Goal: Find specific page/section: Find specific page/section

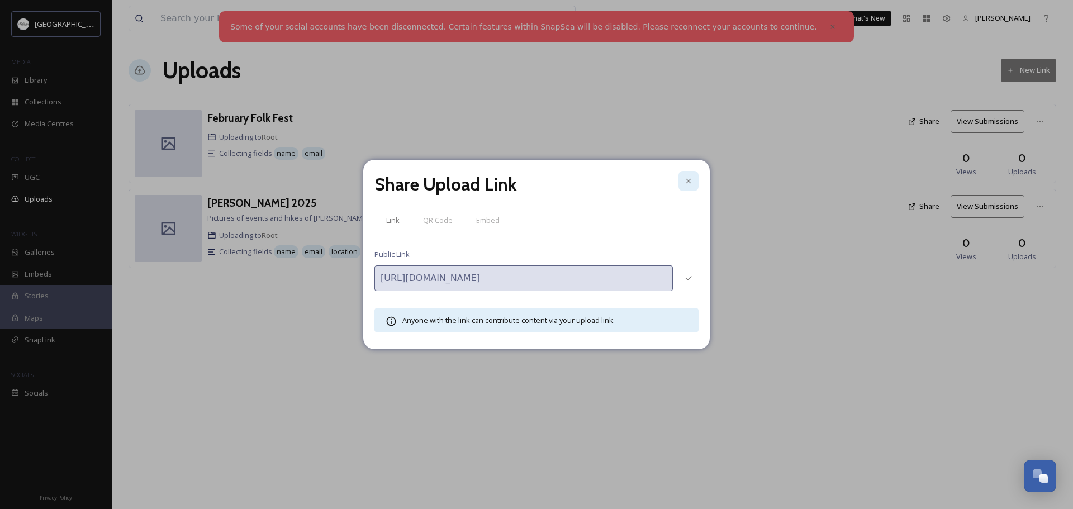
click at [690, 182] on icon at bounding box center [688, 181] width 9 height 9
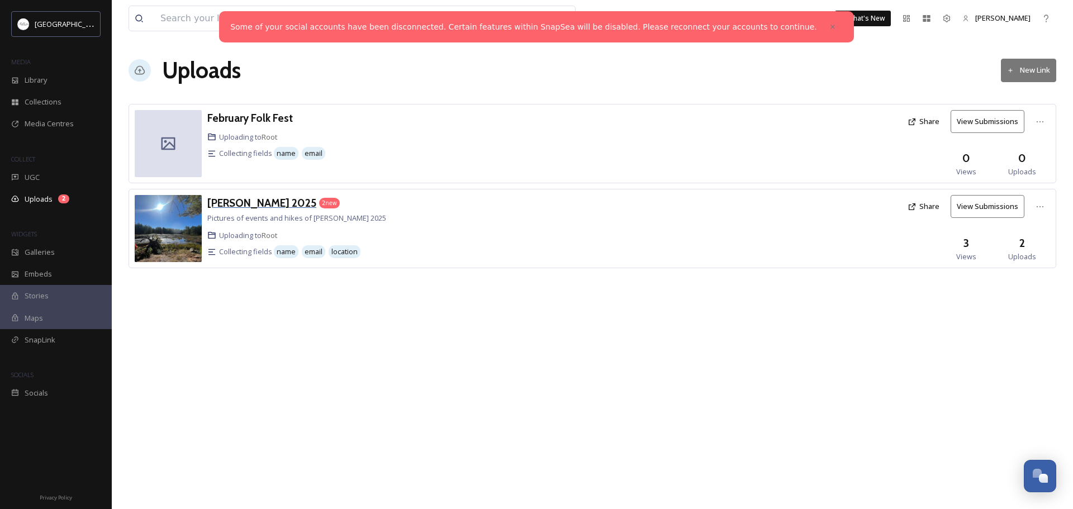
click at [252, 203] on h3 "[PERSON_NAME] 2025" at bounding box center [261, 202] width 109 height 13
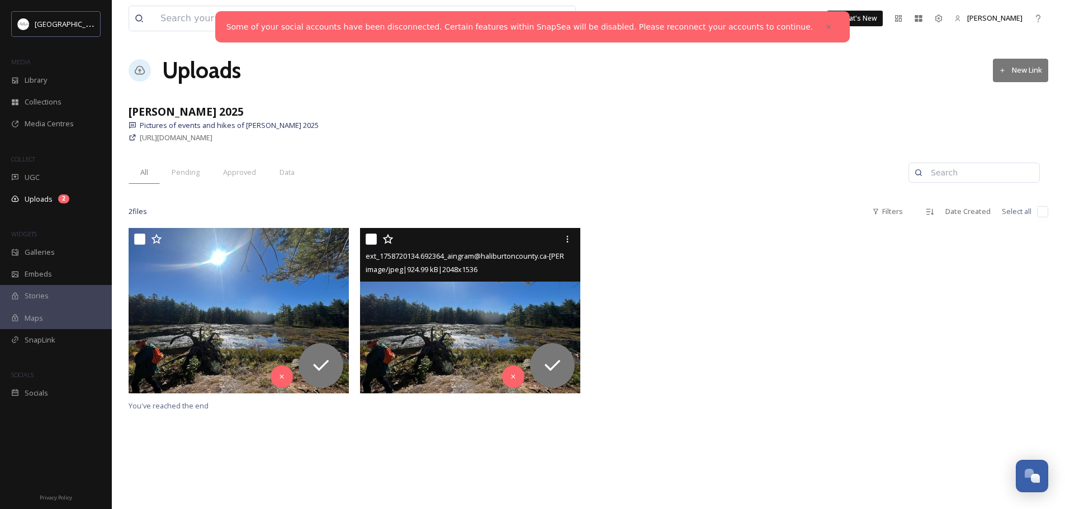
click at [466, 292] on img at bounding box center [470, 310] width 220 height 165
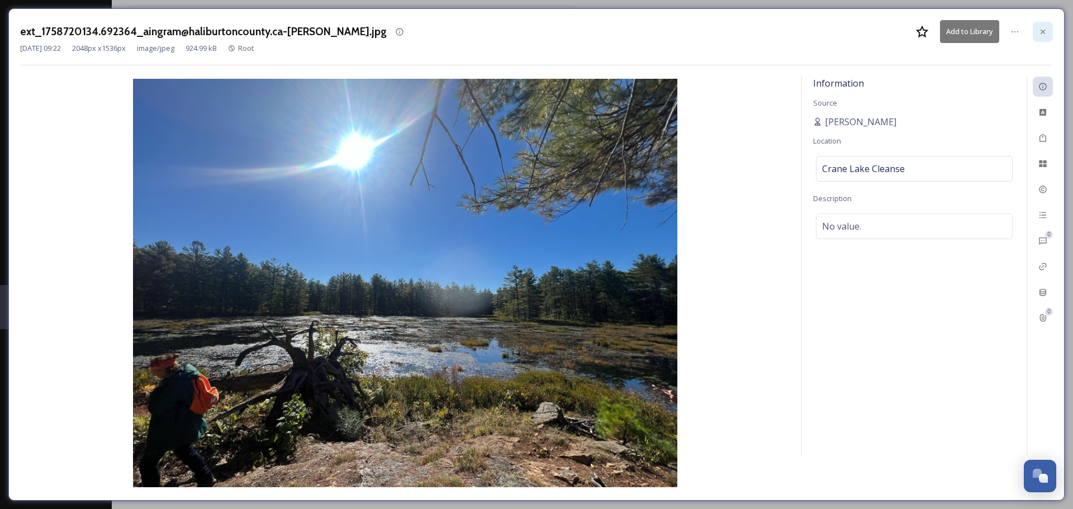
click at [1046, 30] on icon at bounding box center [1042, 31] width 9 height 9
